Goal: Information Seeking & Learning: Learn about a topic

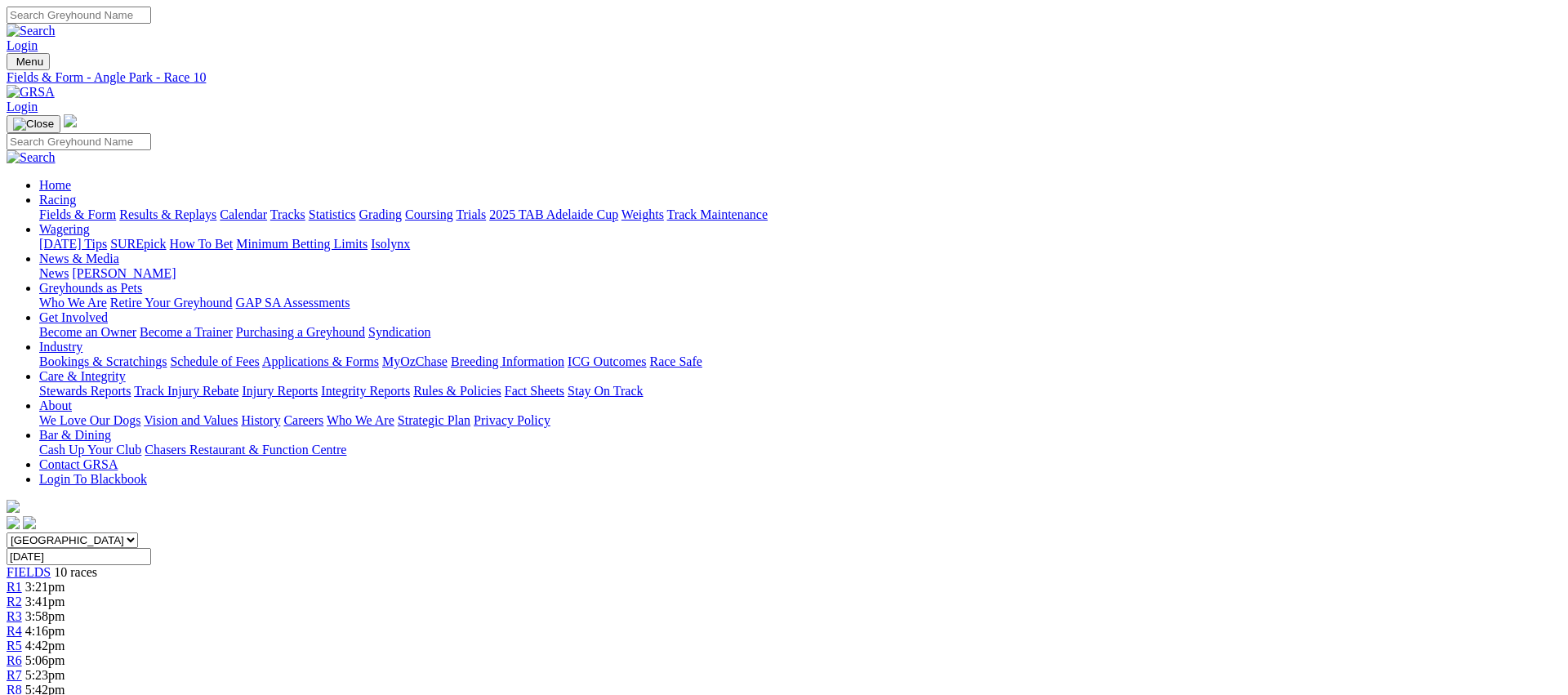
click at [116, 207] on link "Fields & Form" at bounding box center [77, 214] width 76 height 14
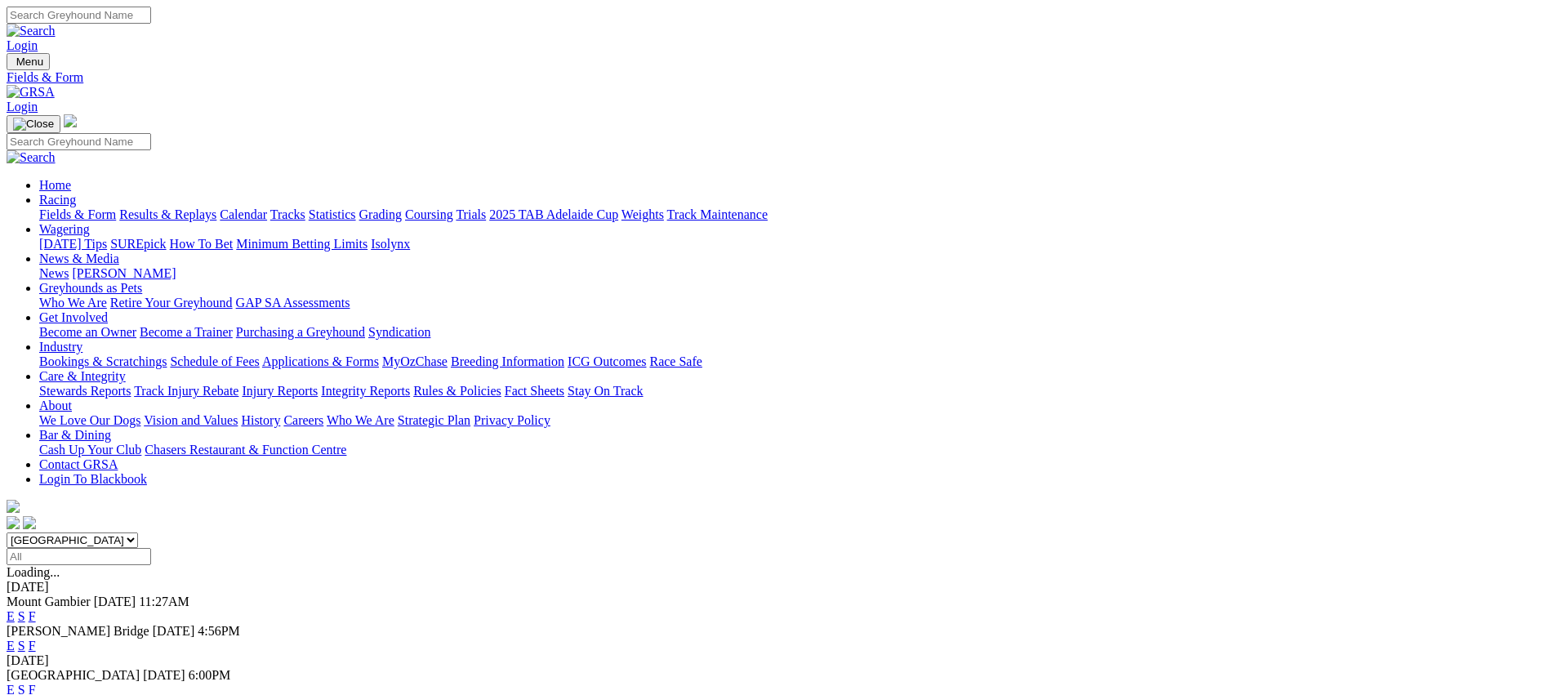
click at [116, 207] on link "Fields & Form" at bounding box center [77, 214] width 76 height 14
click at [14, 639] on link "E" at bounding box center [11, 645] width 9 height 14
